Goal: Task Accomplishment & Management: Manage account settings

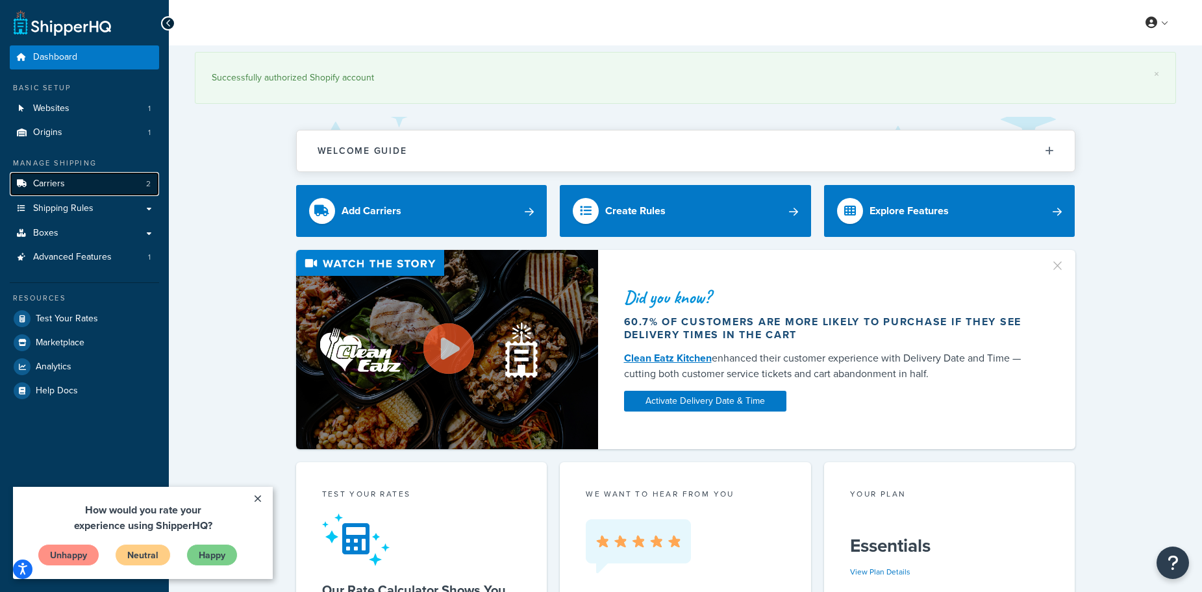
click at [112, 181] on link "Carriers 2" at bounding box center [84, 184] width 149 height 24
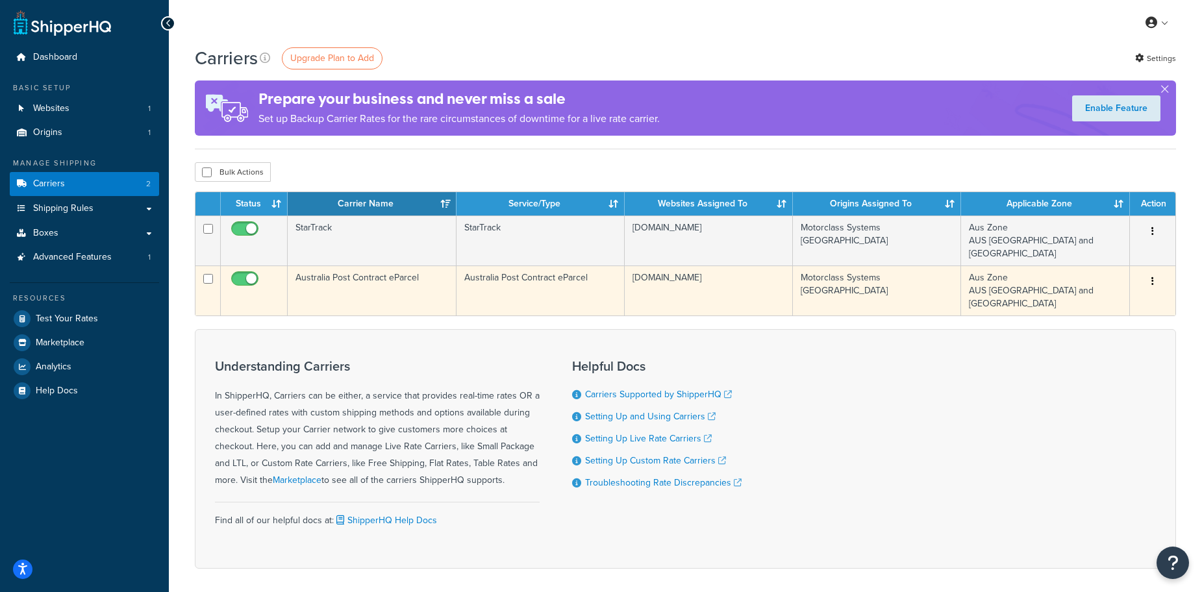
click at [411, 266] on td "Australia Post Contract eParcel" at bounding box center [372, 291] width 168 height 50
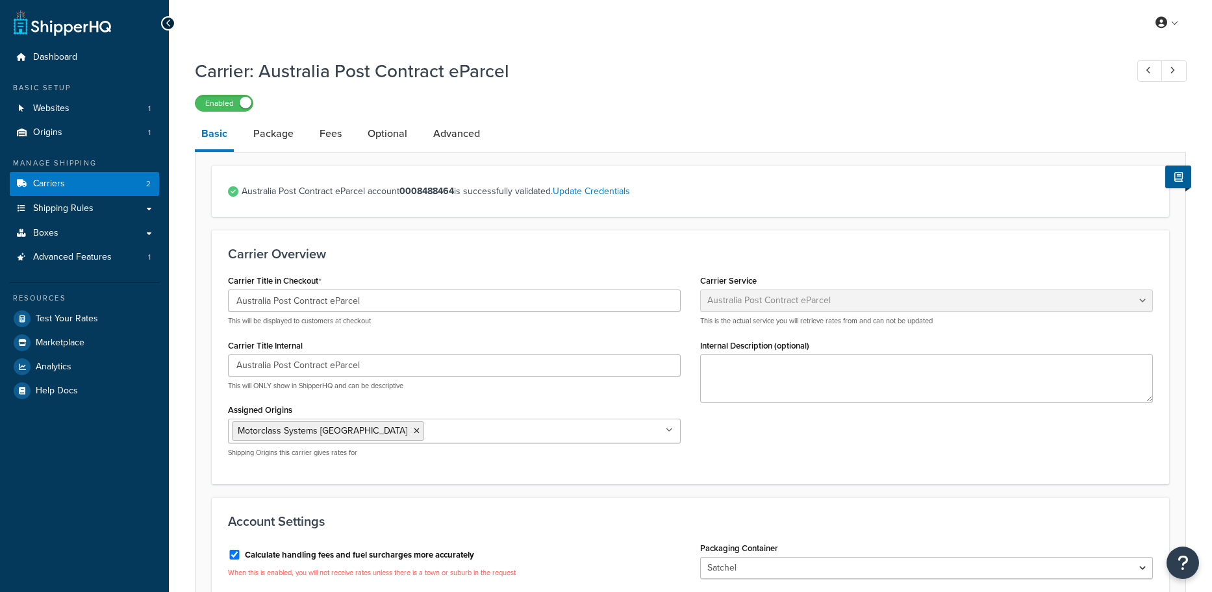
select select "eParcel"
select select "SAT"
click at [302, 135] on li "Package" at bounding box center [280, 133] width 66 height 31
click at [318, 135] on link "Fees" at bounding box center [330, 133] width 35 height 31
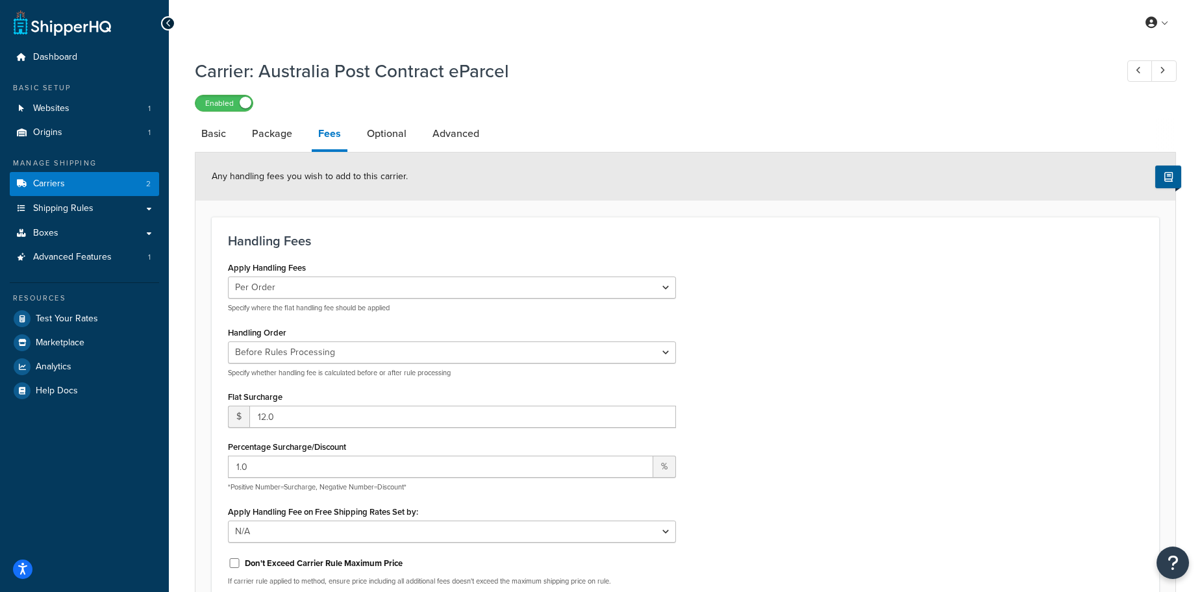
click at [171, 27] on div at bounding box center [168, 23] width 14 height 14
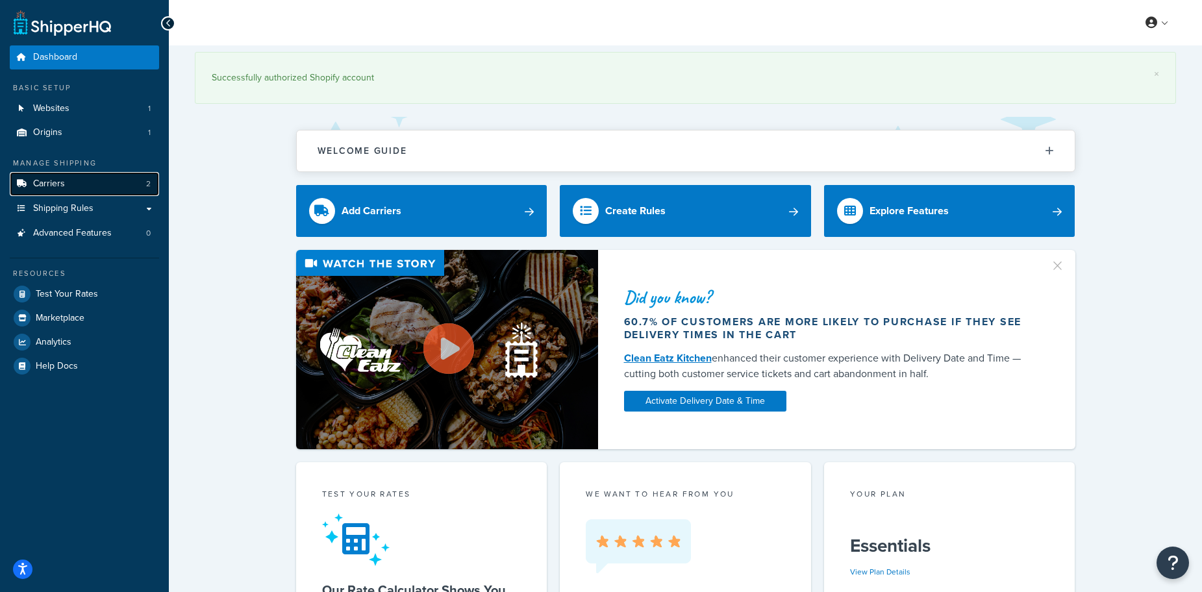
click at [103, 186] on link "Carriers 2" at bounding box center [84, 184] width 149 height 24
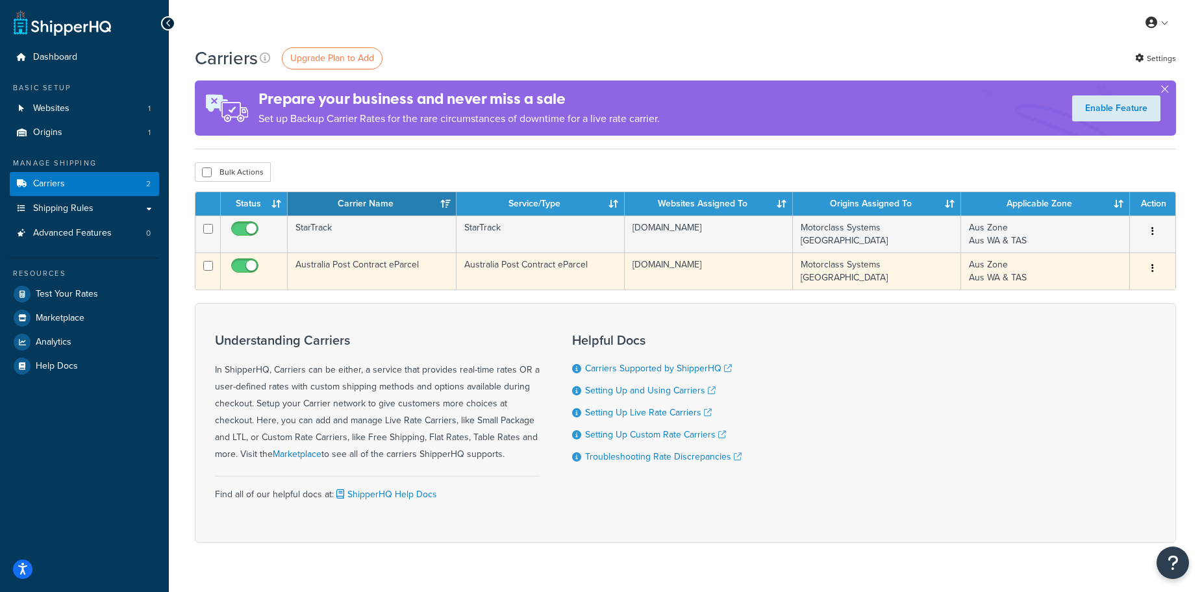
click at [311, 268] on td "Australia Post Contract eParcel" at bounding box center [372, 271] width 168 height 37
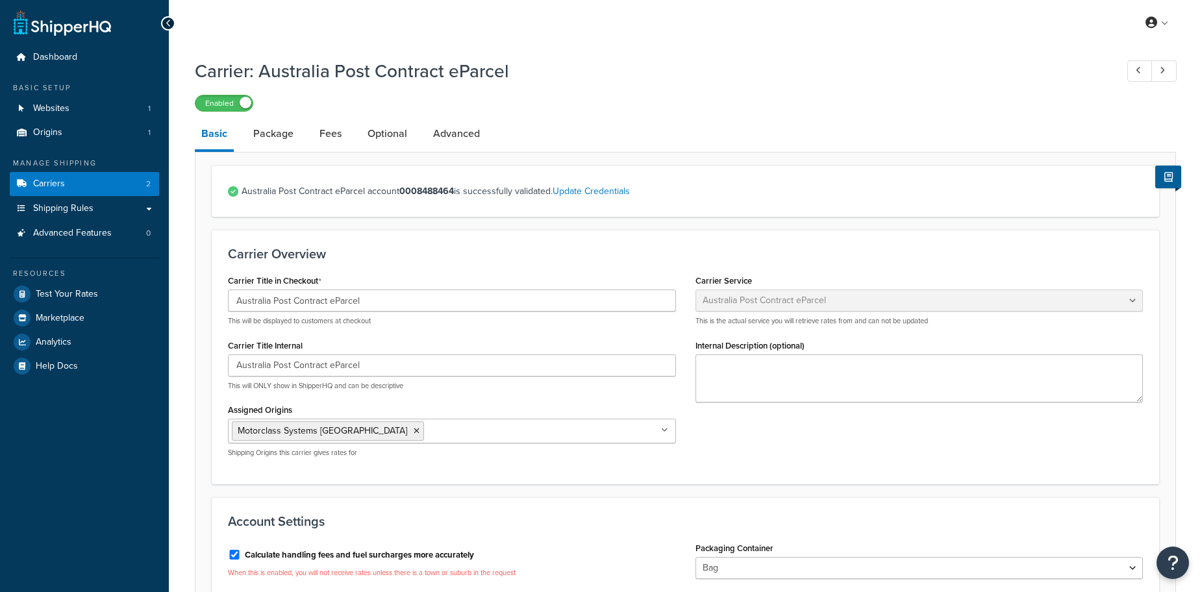
select select "eParcel"
click at [321, 136] on link "Fees" at bounding box center [330, 133] width 35 height 31
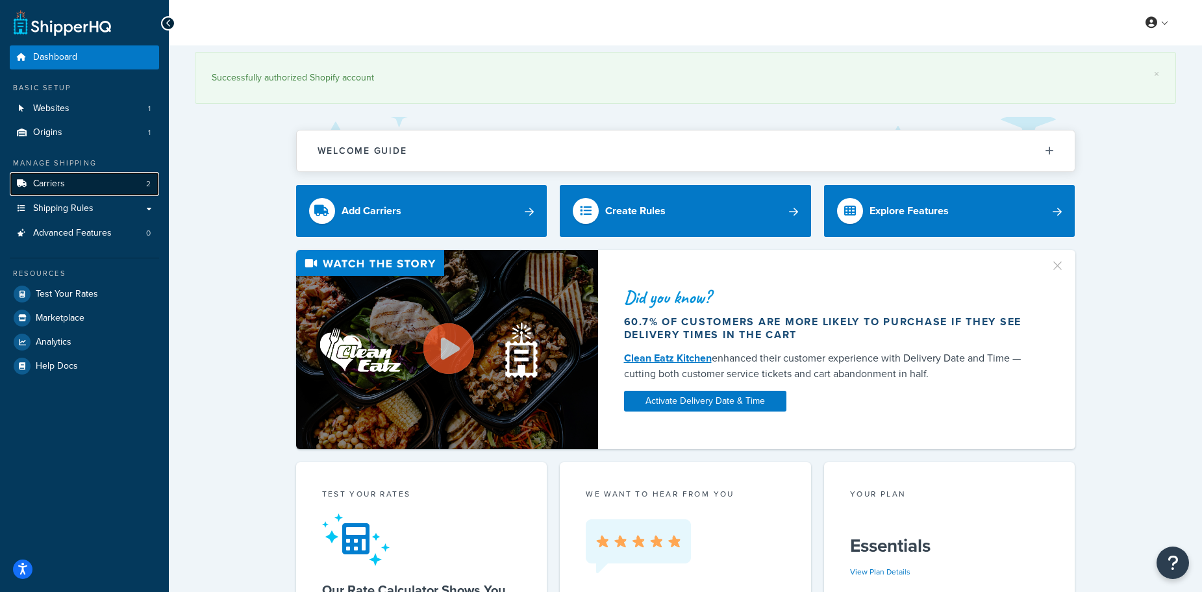
click at [62, 188] on span "Carriers" at bounding box center [49, 184] width 32 height 11
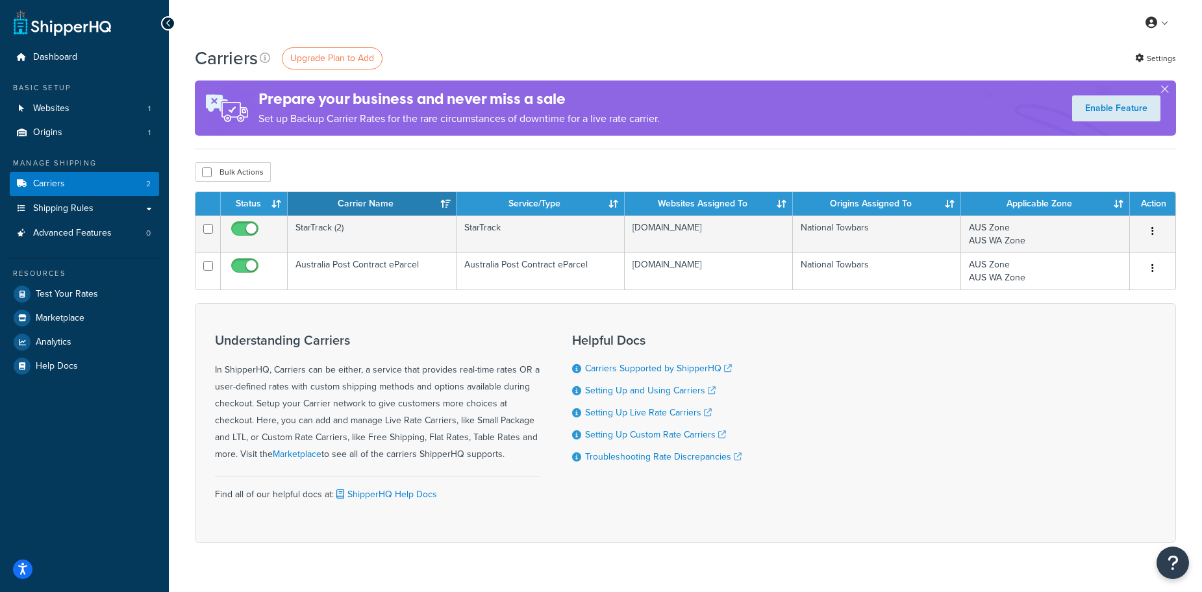
click at [400, 269] on td "Australia Post Contract eParcel" at bounding box center [372, 271] width 168 height 37
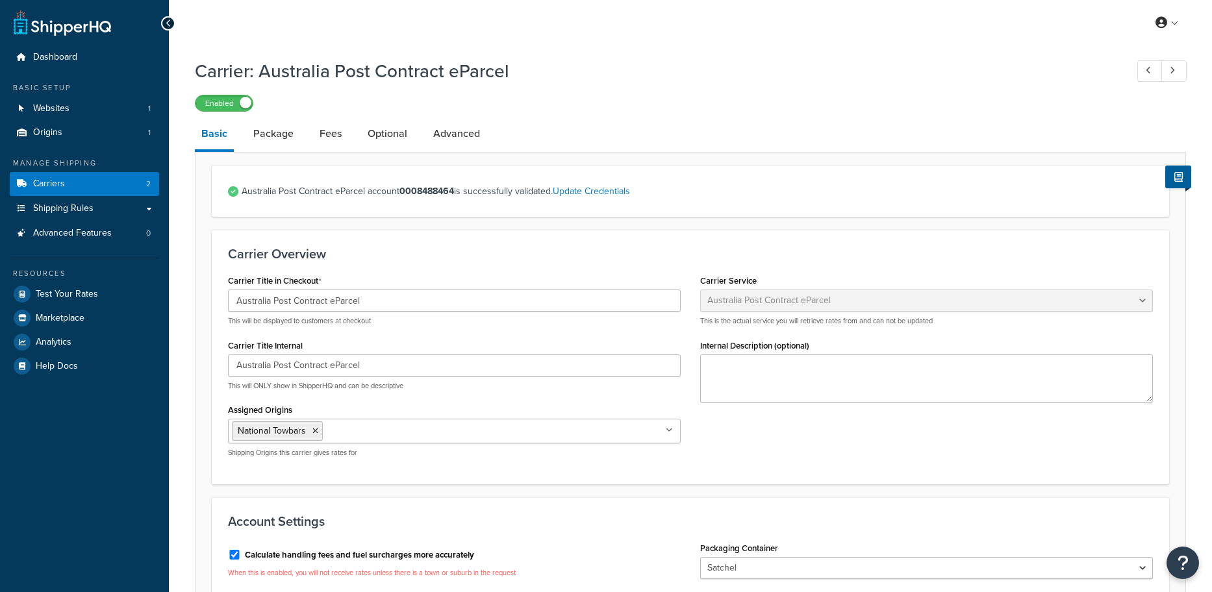
select select "eParcel"
select select "SAT"
click at [322, 136] on link "Fees" at bounding box center [330, 133] width 35 height 31
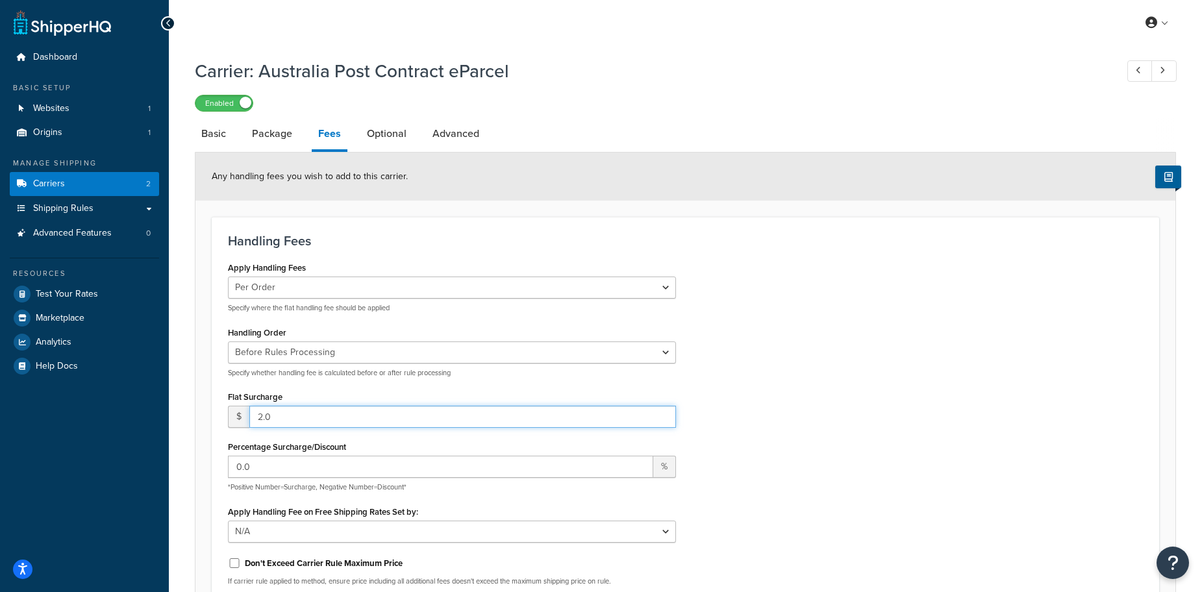
click at [358, 414] on input "2.0" at bounding box center [462, 417] width 427 height 22
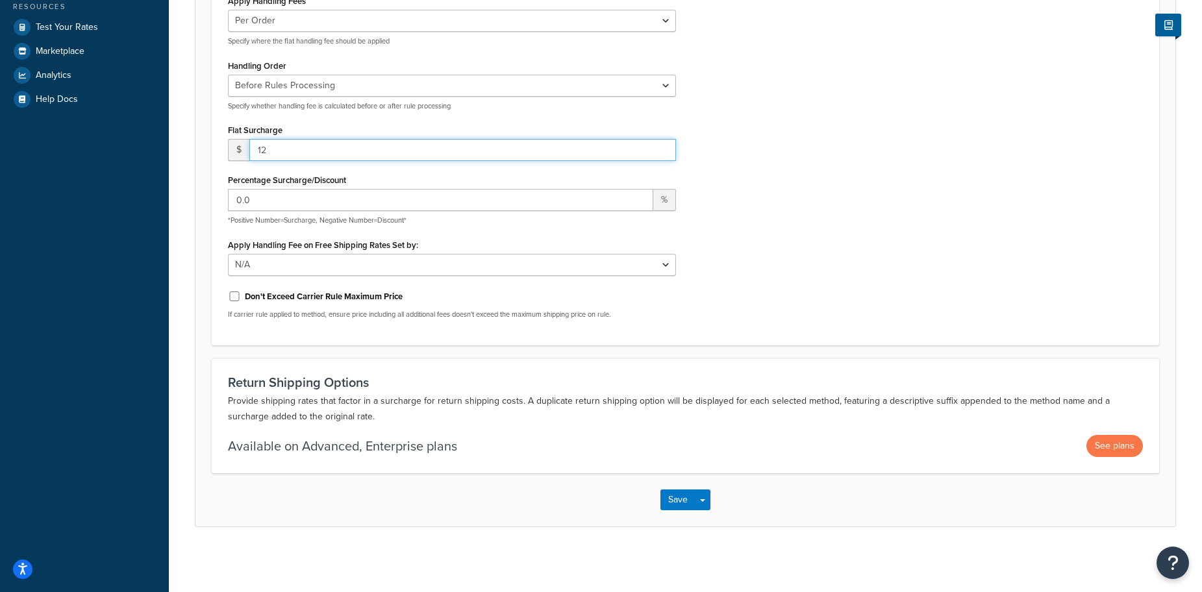
scroll to position [268, 0]
type input "12"
click at [672, 499] on button "Save" at bounding box center [678, 500] width 35 height 21
